Goal: Transaction & Acquisition: Purchase product/service

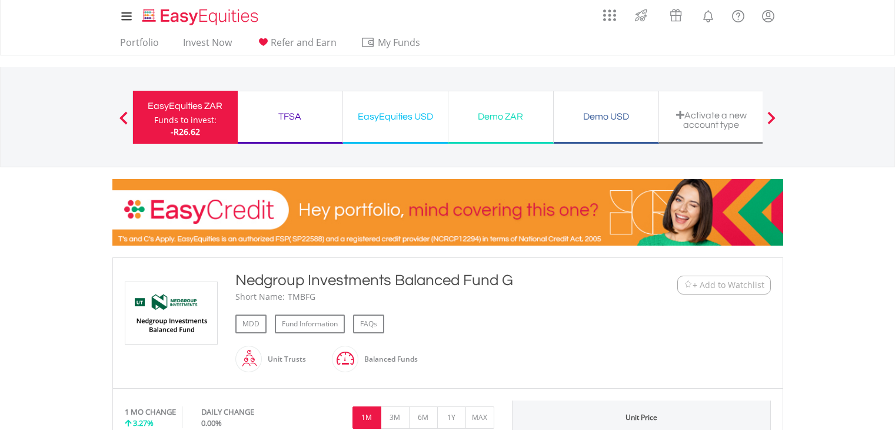
scroll to position [502, 0]
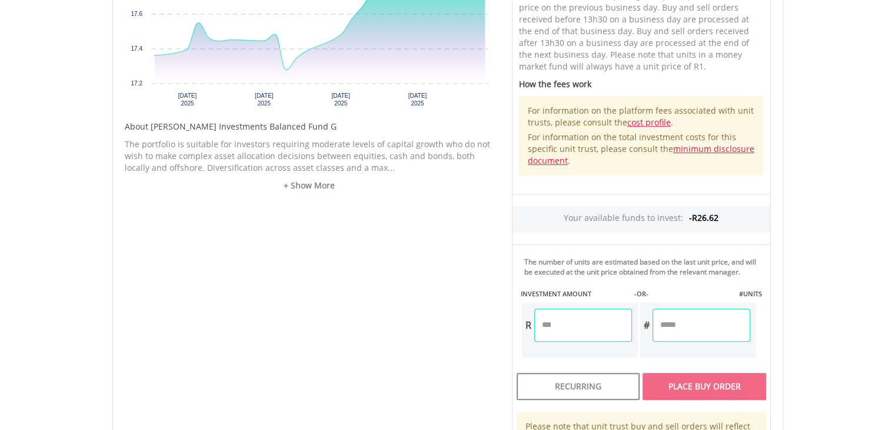
click at [592, 325] on input "number" at bounding box center [584, 324] width 98 height 33
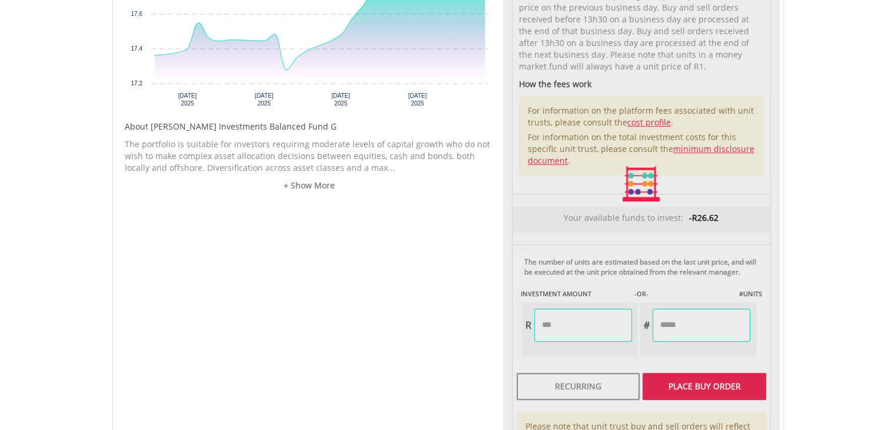
type input "*******"
click at [699, 389] on div "Unit Price R17.93 How the Pricing Works Unit trusts use forward pricing. The pr…" at bounding box center [641, 184] width 277 height 570
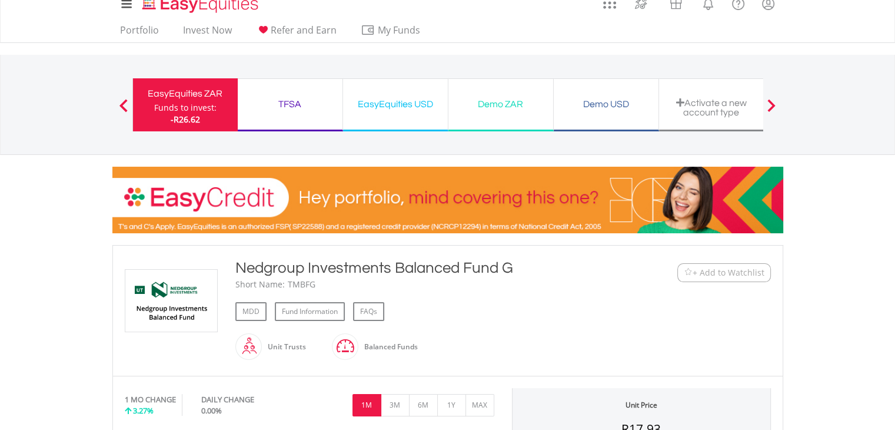
scroll to position [0, 0]
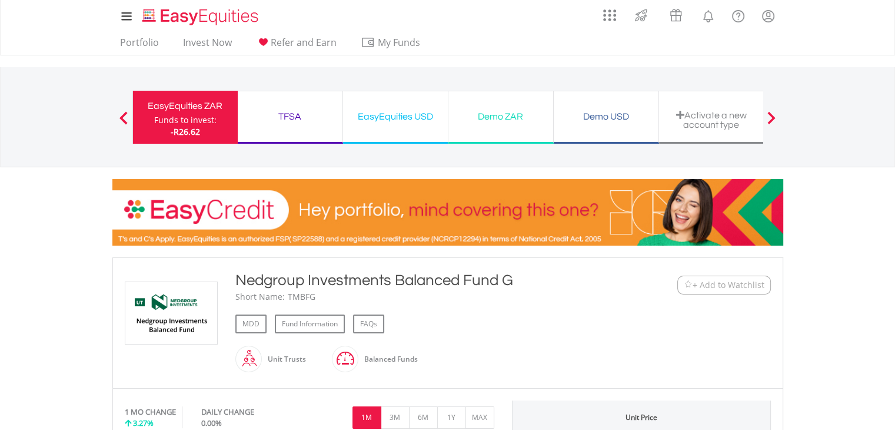
click at [310, 132] on div "TFSA Funds to invest: -R26.62" at bounding box center [290, 117] width 105 height 53
click at [329, 134] on div "TFSA Funds to invest: -R26.62" at bounding box center [290, 117] width 105 height 53
click at [317, 124] on div "TFSA" at bounding box center [290, 116] width 91 height 16
click at [146, 47] on link "Portfolio" at bounding box center [139, 46] width 48 height 18
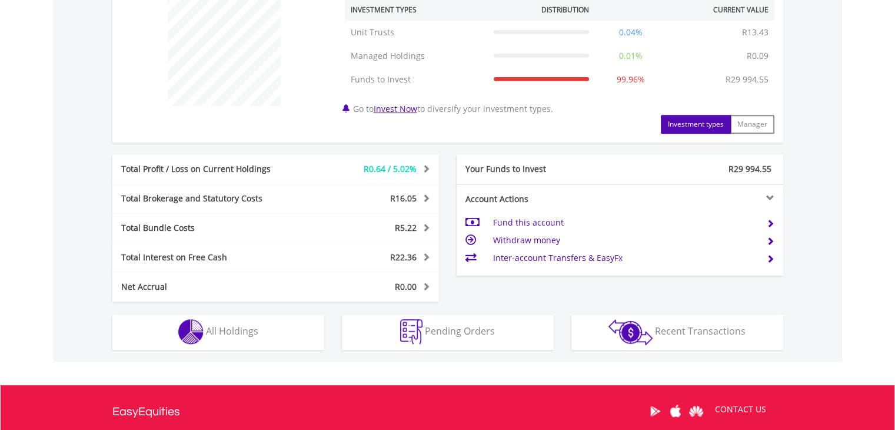
scroll to position [480, 0]
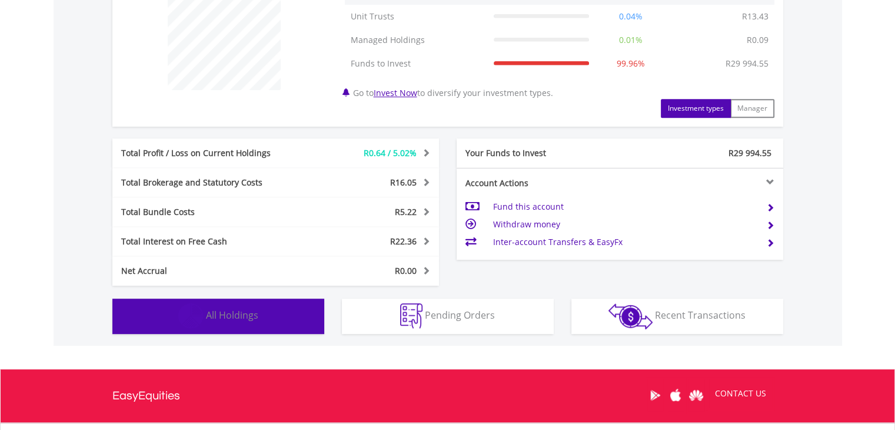
click at [234, 308] on span "All Holdings" at bounding box center [232, 314] width 52 height 13
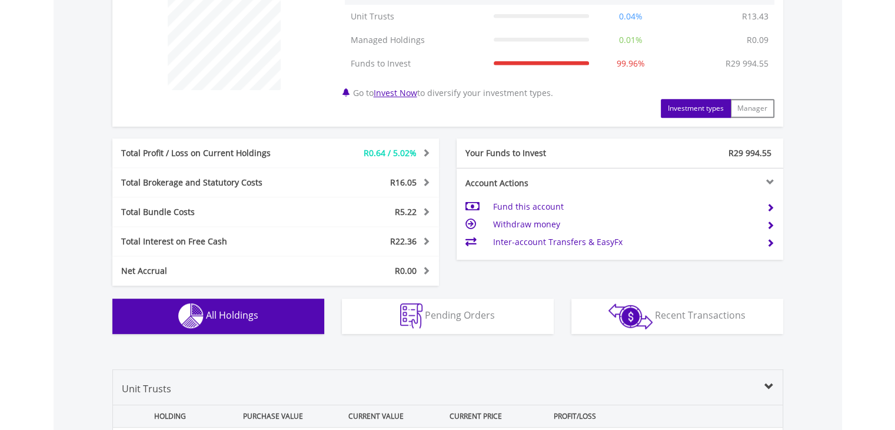
scroll to position [848, 0]
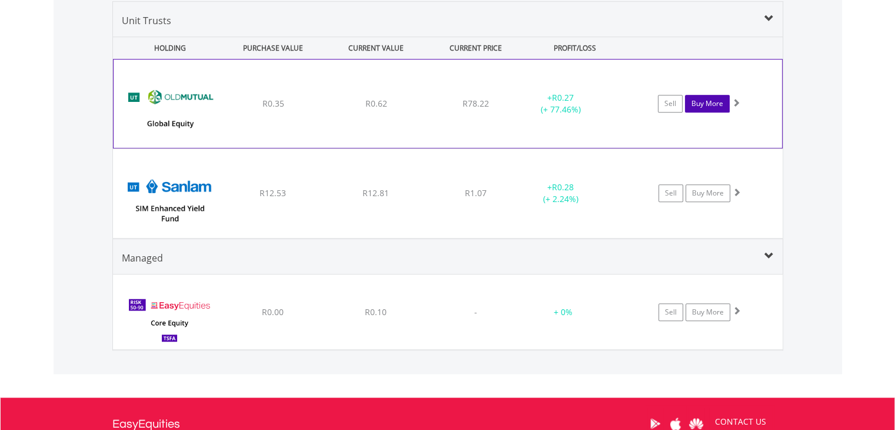
click at [714, 105] on link "Buy More" at bounding box center [707, 104] width 45 height 18
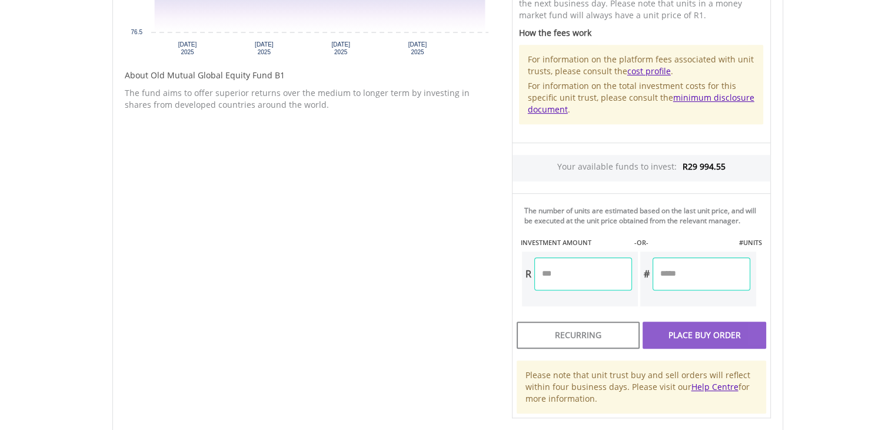
scroll to position [556, 0]
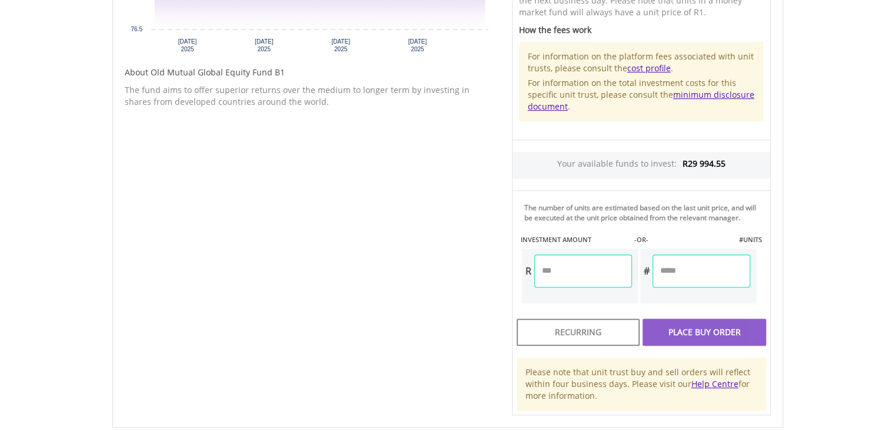
click at [593, 255] on input "number" at bounding box center [584, 270] width 98 height 33
type input "*******"
click at [671, 342] on div "Unit Price R78.22 How the Pricing Works Unit trusts use forward pricing. The pr…" at bounding box center [641, 130] width 277 height 570
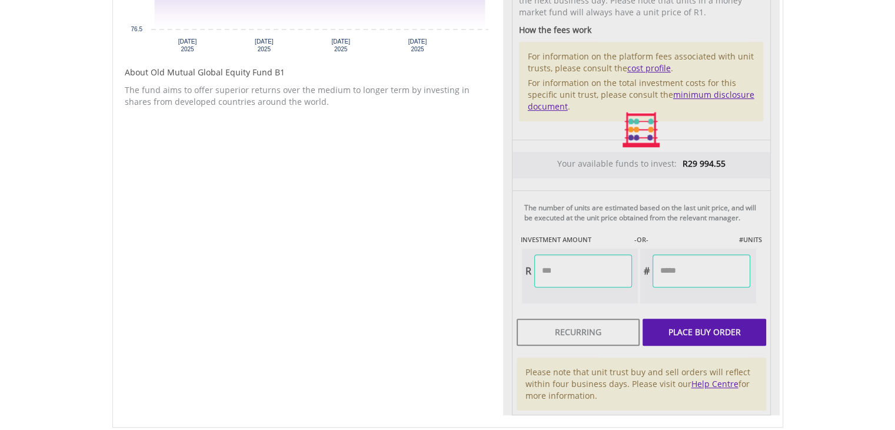
click at [671, 342] on div at bounding box center [641, 130] width 277 height 570
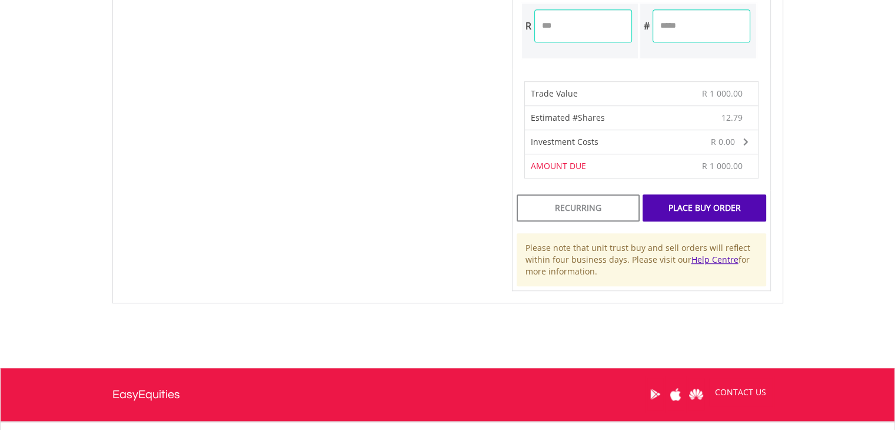
scroll to position [803, 0]
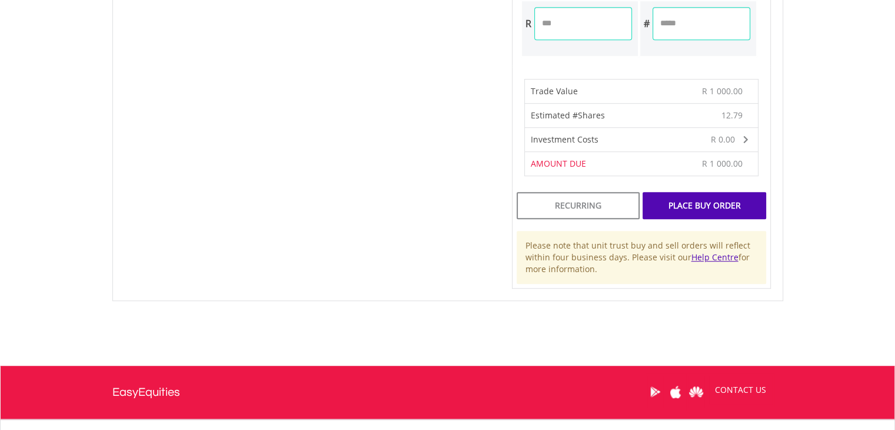
click at [713, 198] on div "Place Buy Order" at bounding box center [704, 205] width 123 height 27
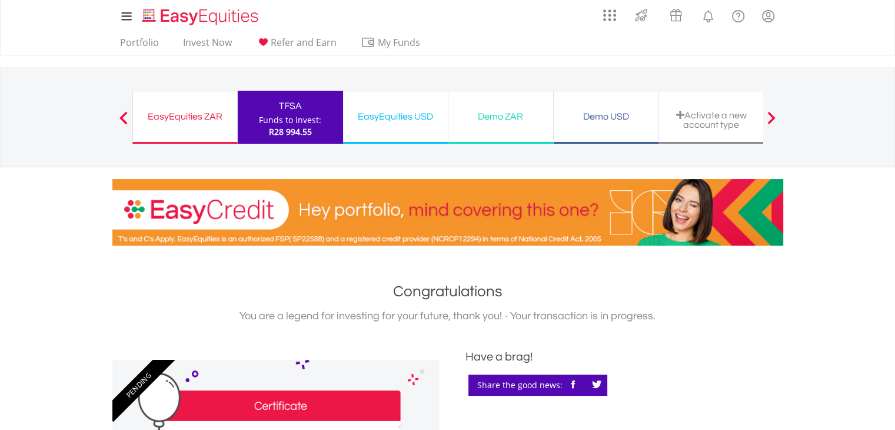
click at [248, 123] on div "TFSA Funds to invest: R28 994.55" at bounding box center [290, 117] width 105 height 53
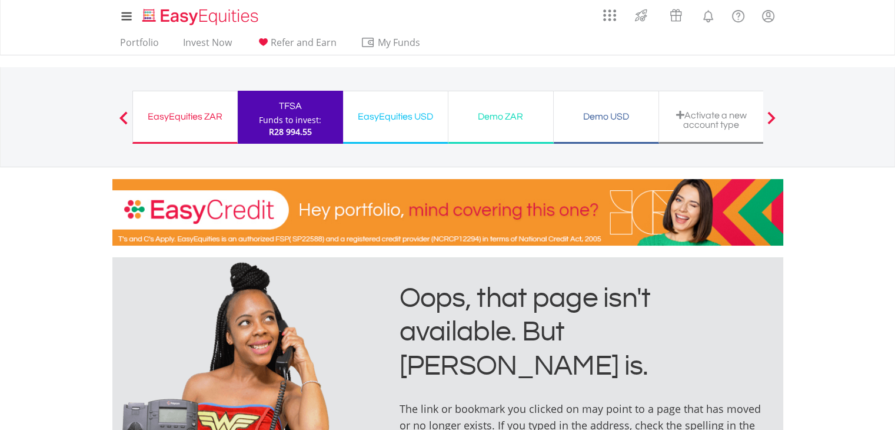
click at [185, 132] on div "EasyEquities ZAR Funds to invest: R28 994.55" at bounding box center [184, 117] width 105 height 53
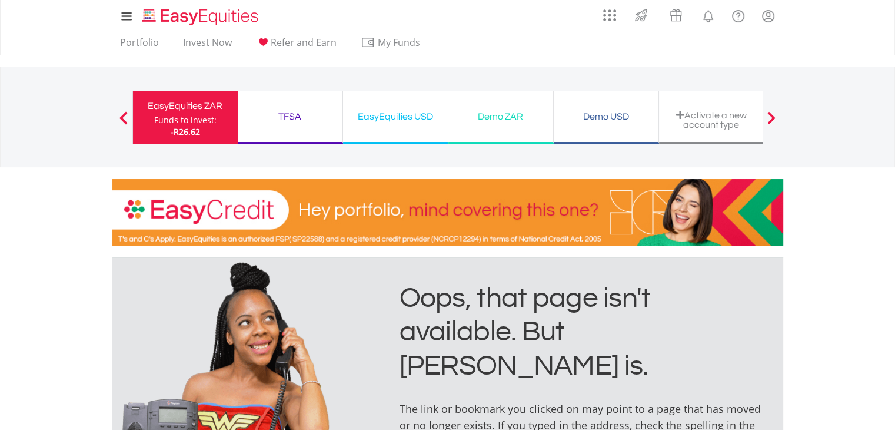
click at [309, 121] on div "TFSA" at bounding box center [290, 116] width 91 height 16
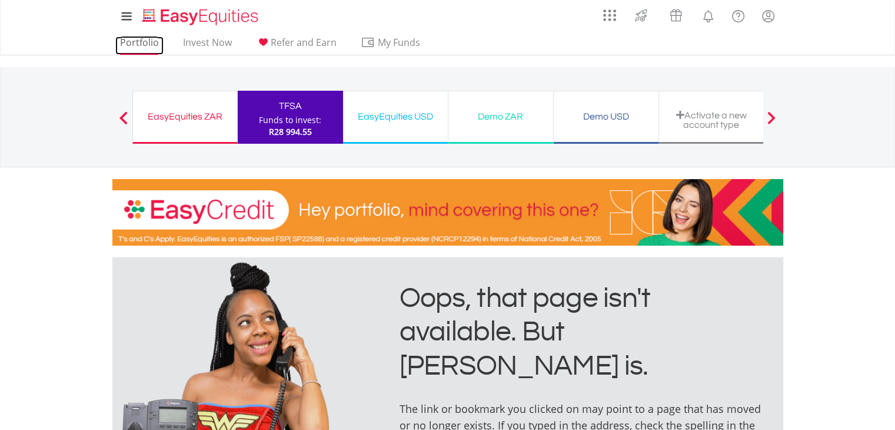
click at [139, 45] on link "Portfolio" at bounding box center [139, 46] width 48 height 18
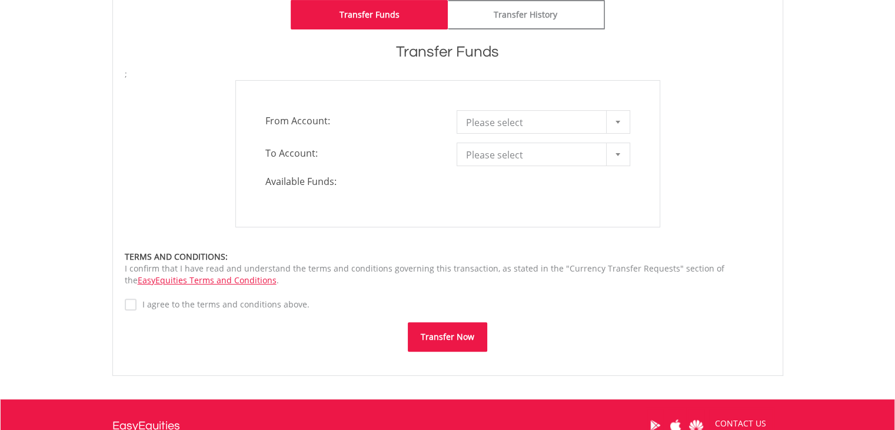
scroll to position [324, 0]
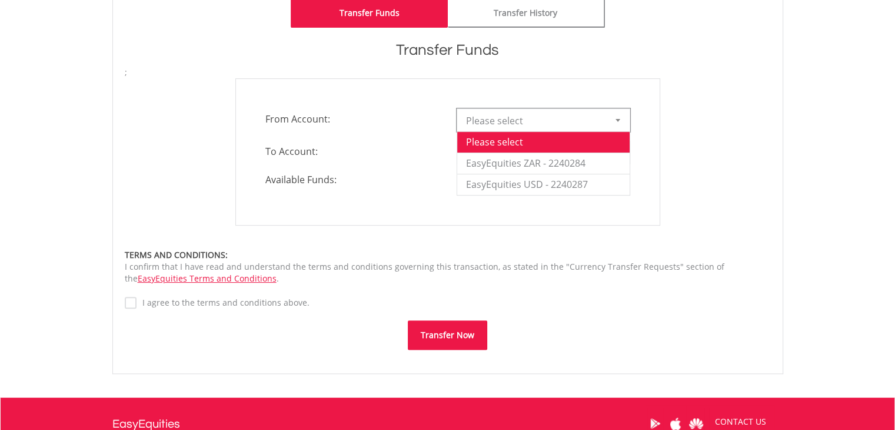
click at [619, 119] on b at bounding box center [618, 120] width 5 height 3
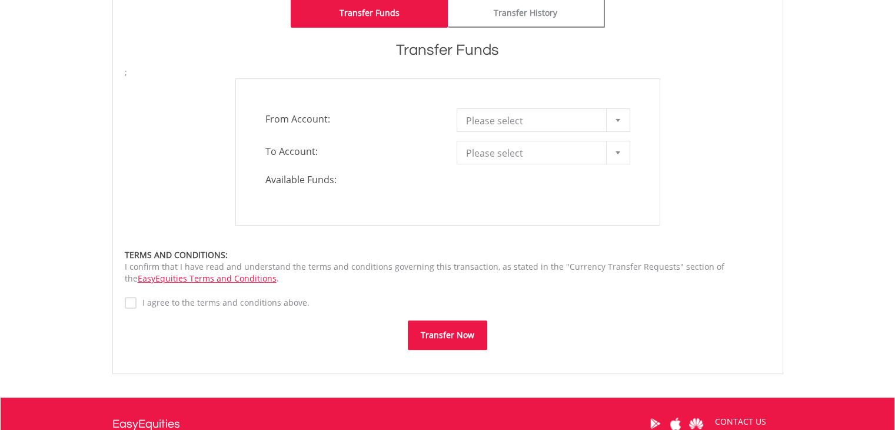
click at [646, 119] on div "**********" at bounding box center [447, 151] width 425 height 147
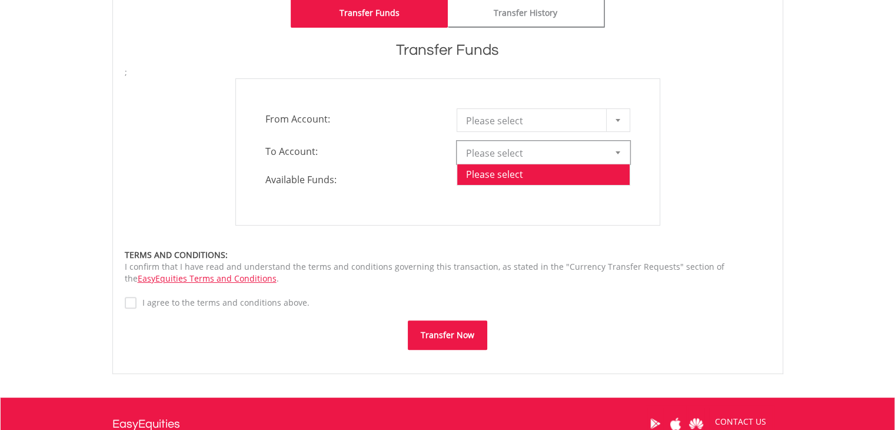
click at [612, 153] on div at bounding box center [618, 152] width 24 height 22
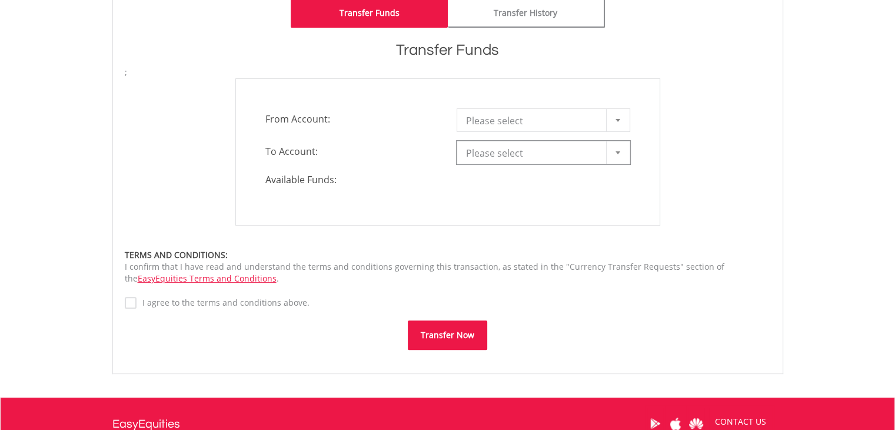
click at [612, 153] on div at bounding box center [618, 152] width 24 height 22
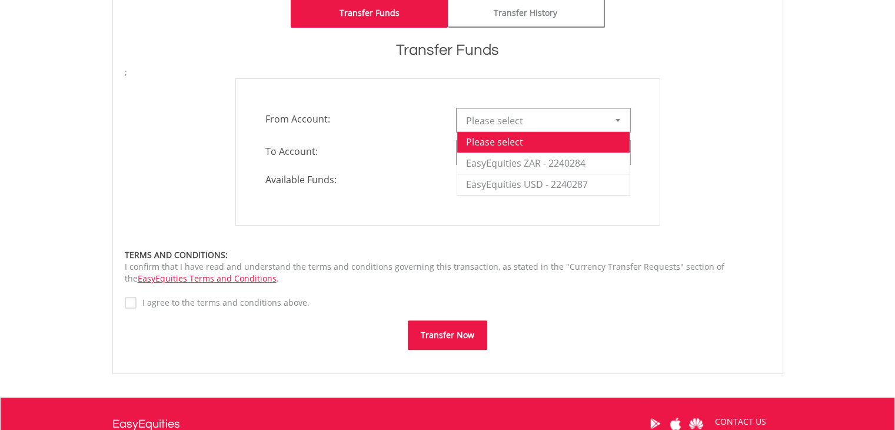
click at [626, 110] on div at bounding box center [618, 120] width 24 height 22
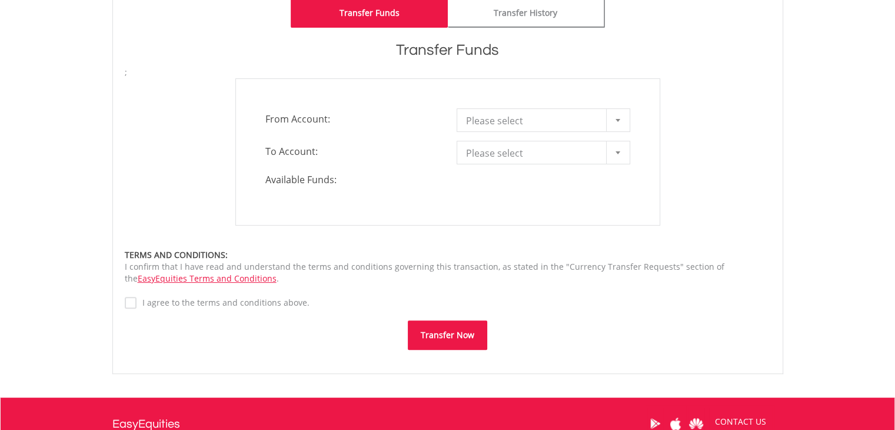
click at [676, 79] on div "**********" at bounding box center [448, 151] width 664 height 147
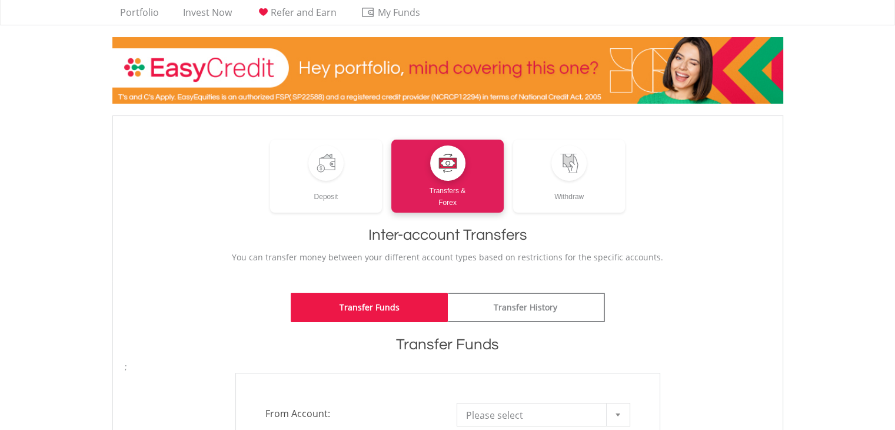
scroll to position [0, 0]
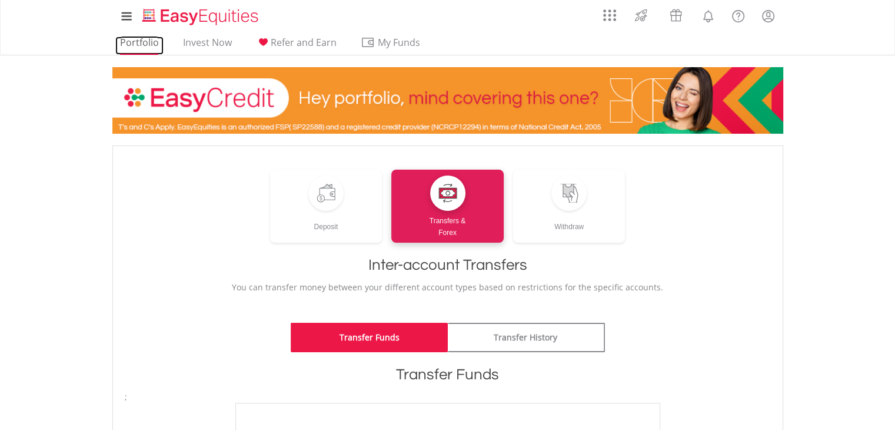
click at [125, 45] on link "Portfolio" at bounding box center [139, 46] width 48 height 18
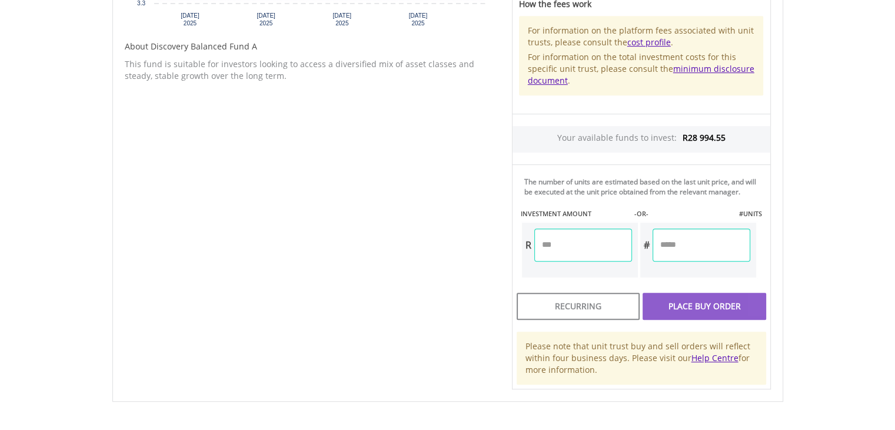
scroll to position [593, 0]
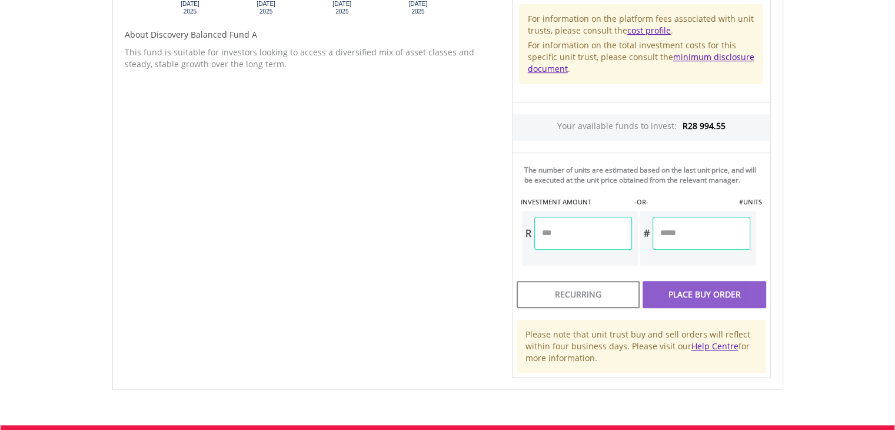
click at [581, 231] on input "number" at bounding box center [584, 233] width 98 height 33
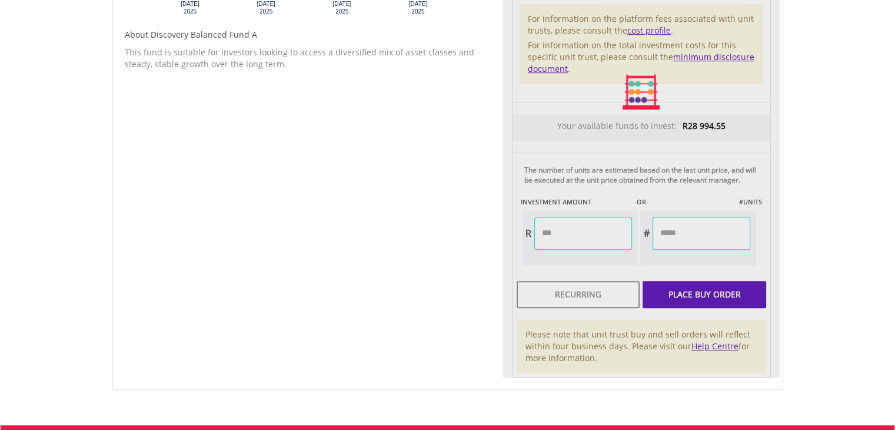
type input "*******"
type input "********"
click at [678, 298] on div "Unit Price R3.42 How the Pricing Works Unit trusts use forward pricing. The pri…" at bounding box center [641, 92] width 277 height 570
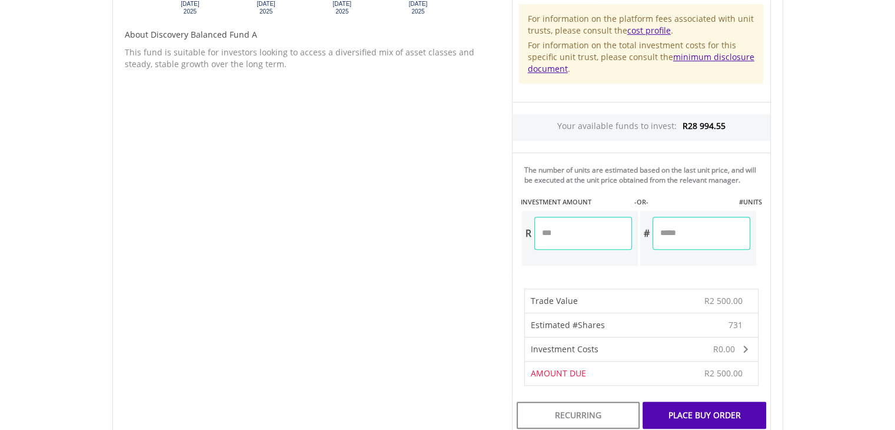
click at [688, 412] on div "Place Buy Order" at bounding box center [704, 415] width 123 height 27
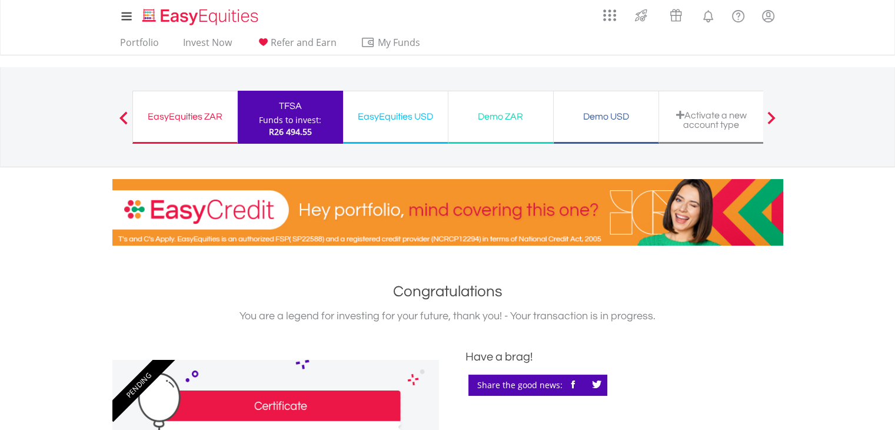
click at [302, 129] on span "R26 494.55" at bounding box center [290, 131] width 43 height 11
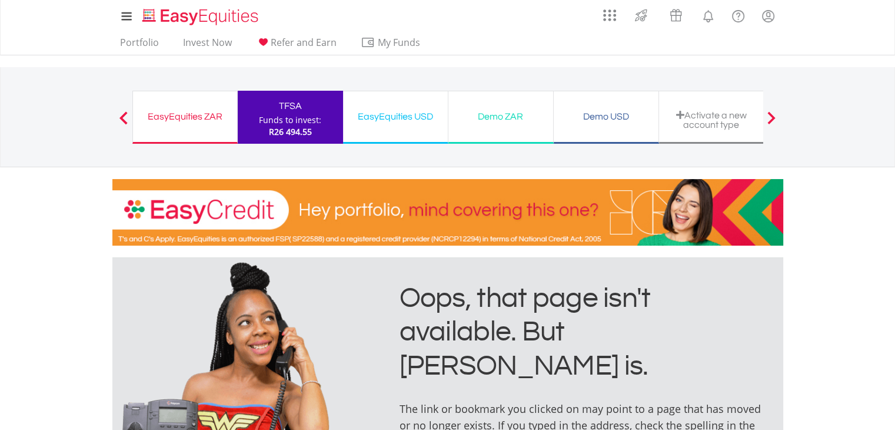
click at [187, 121] on div "EasyEquities ZAR" at bounding box center [185, 116] width 90 height 16
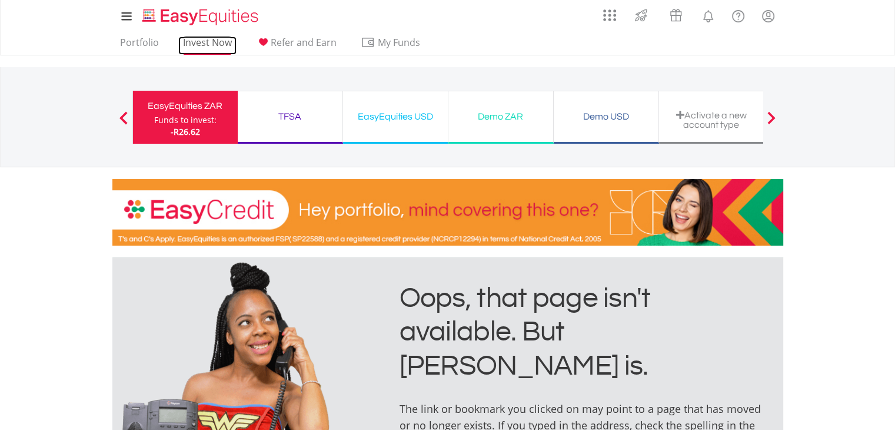
click at [199, 50] on link "Invest Now" at bounding box center [207, 46] width 58 height 18
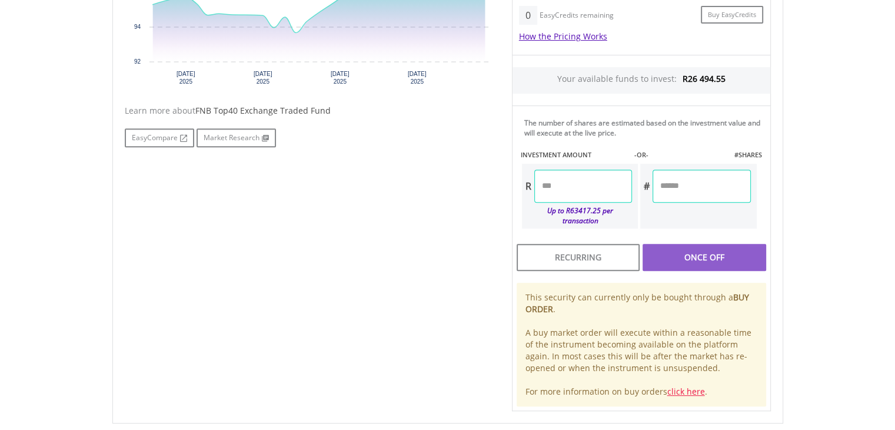
scroll to position [515, 0]
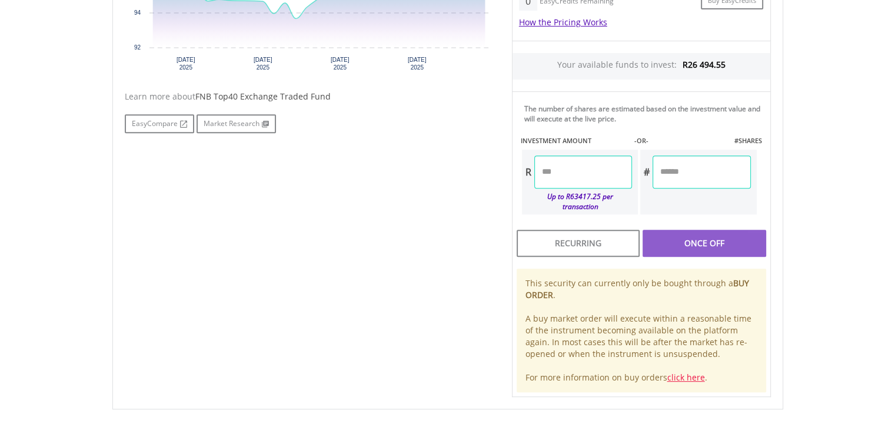
click at [604, 158] on input "number" at bounding box center [584, 171] width 98 height 33
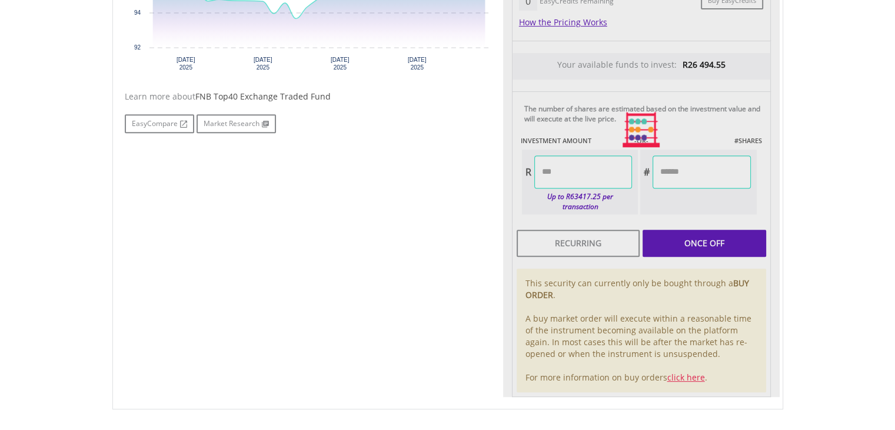
type input "*******"
click at [662, 238] on div "Last Updated Price: 15-min. Delay* Price Update Cost: 0 Credits Market Closed S…" at bounding box center [641, 130] width 277 height 535
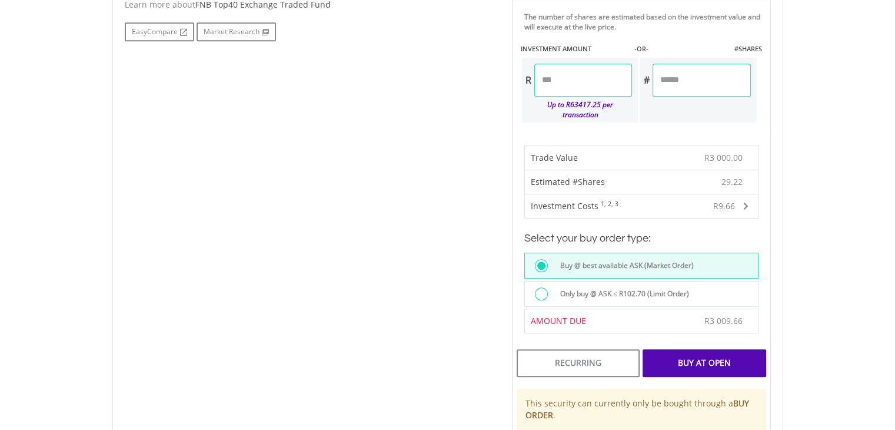
scroll to position [619, 0]
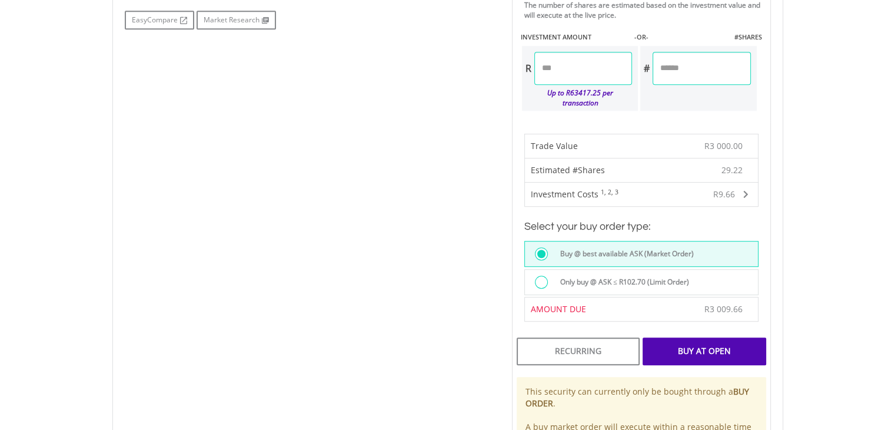
click at [718, 342] on div "Buy At Open" at bounding box center [704, 350] width 123 height 27
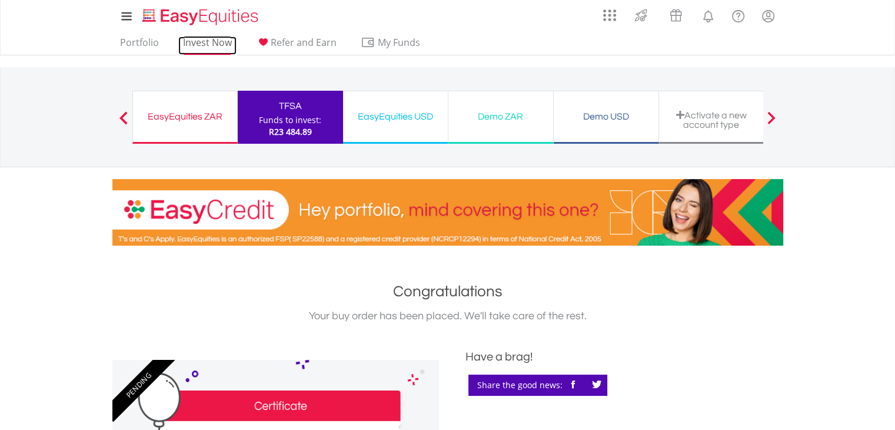
click at [203, 37] on link "Invest Now" at bounding box center [207, 46] width 58 height 18
